Goal: Transaction & Acquisition: Purchase product/service

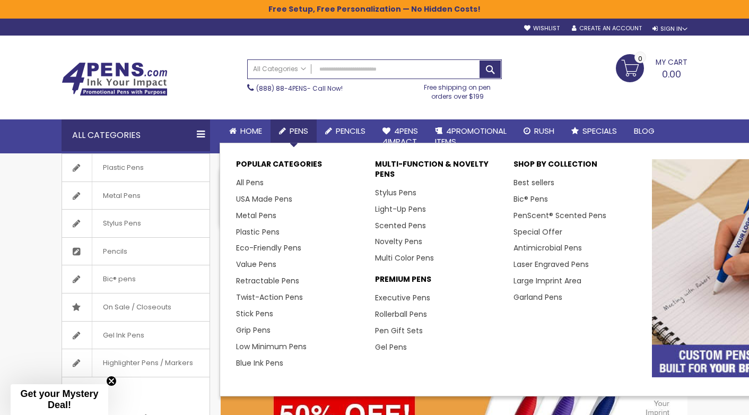
click at [303, 124] on link "Pens" at bounding box center [293, 130] width 46 height 23
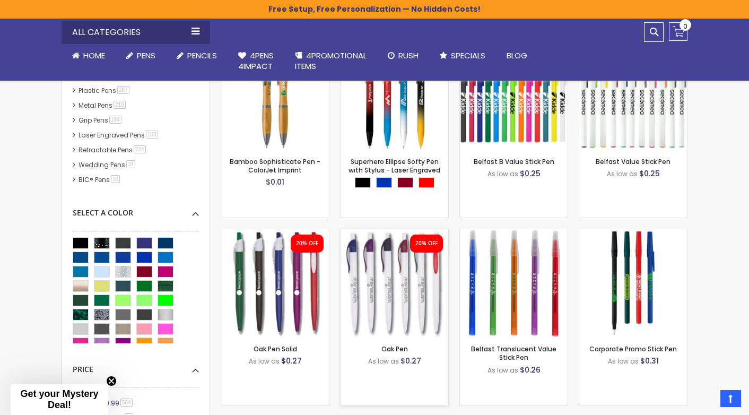
scroll to position [424, 0]
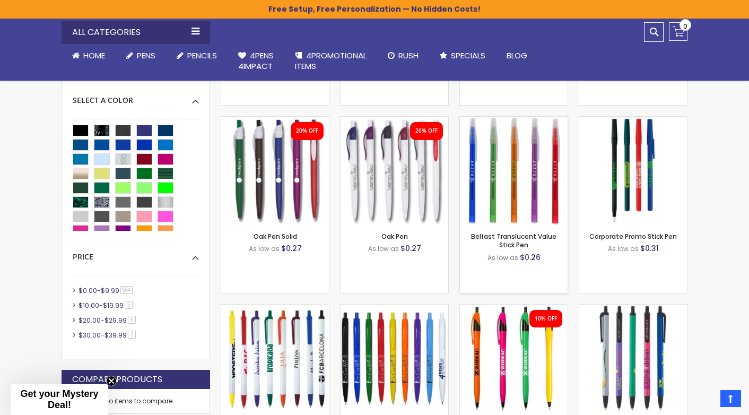
click at [514, 155] on img at bounding box center [514, 171] width 108 height 108
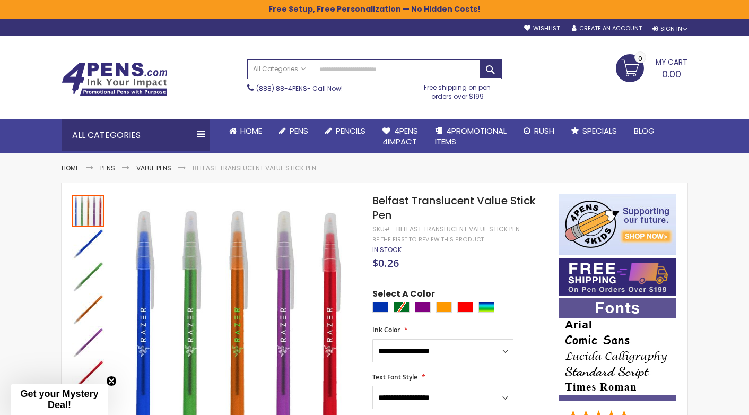
click at [139, 83] on img at bounding box center [115, 79] width 106 height 34
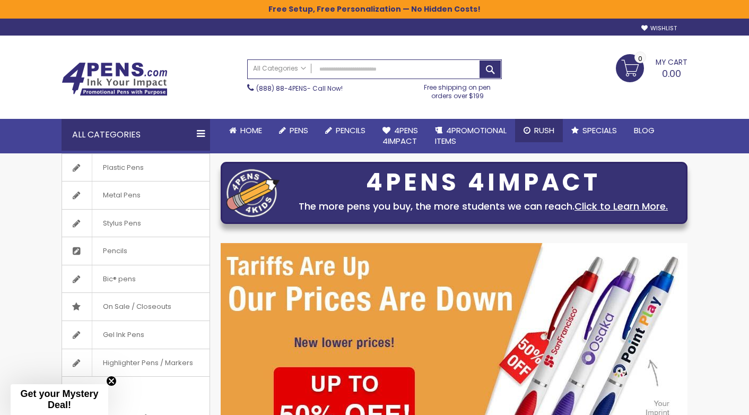
click at [544, 128] on span "Rush" at bounding box center [544, 130] width 20 height 11
